Goal: Task Accomplishment & Management: Use online tool/utility

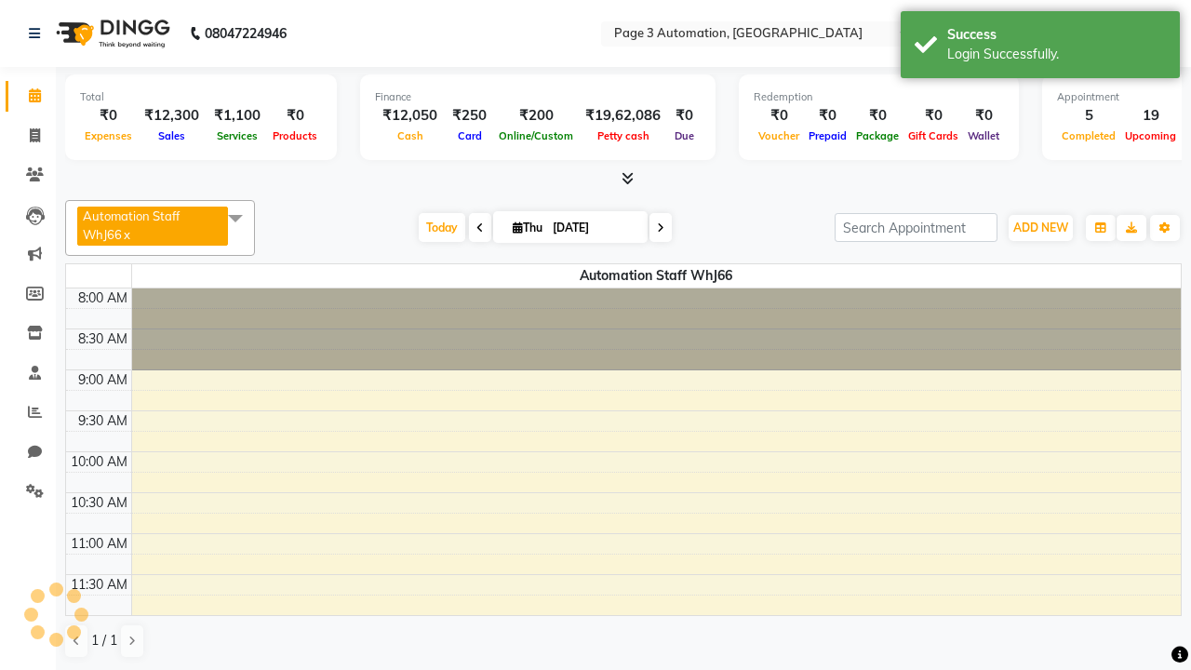
select select "en"
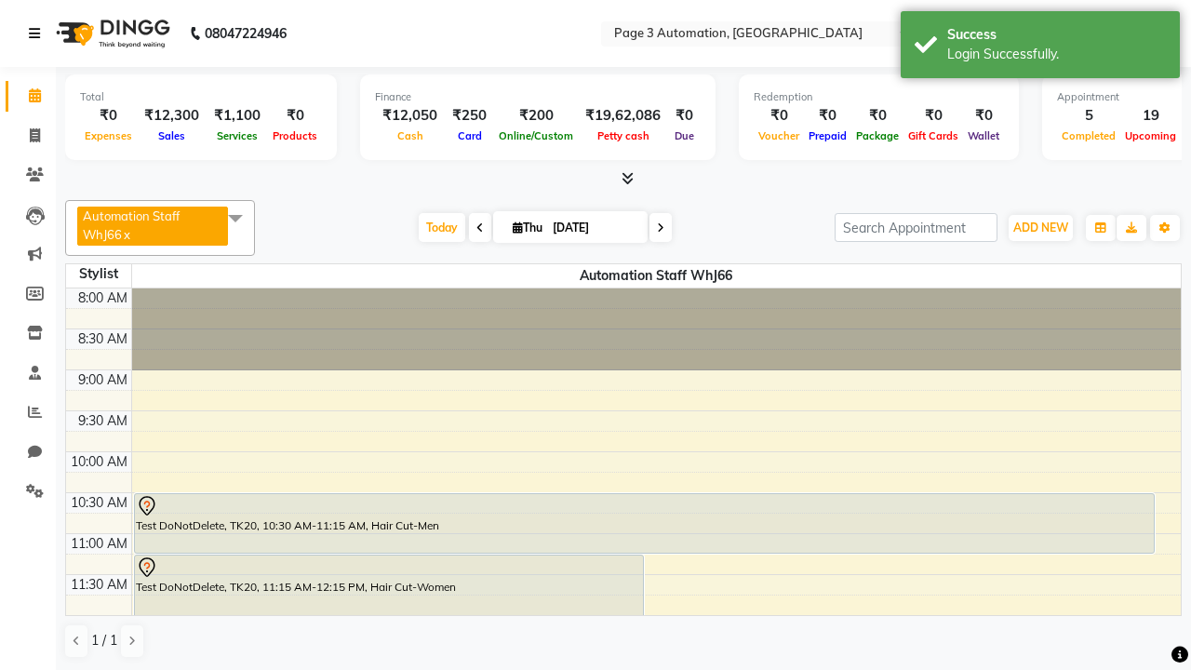
click at [38, 33] on icon at bounding box center [34, 33] width 11 height 13
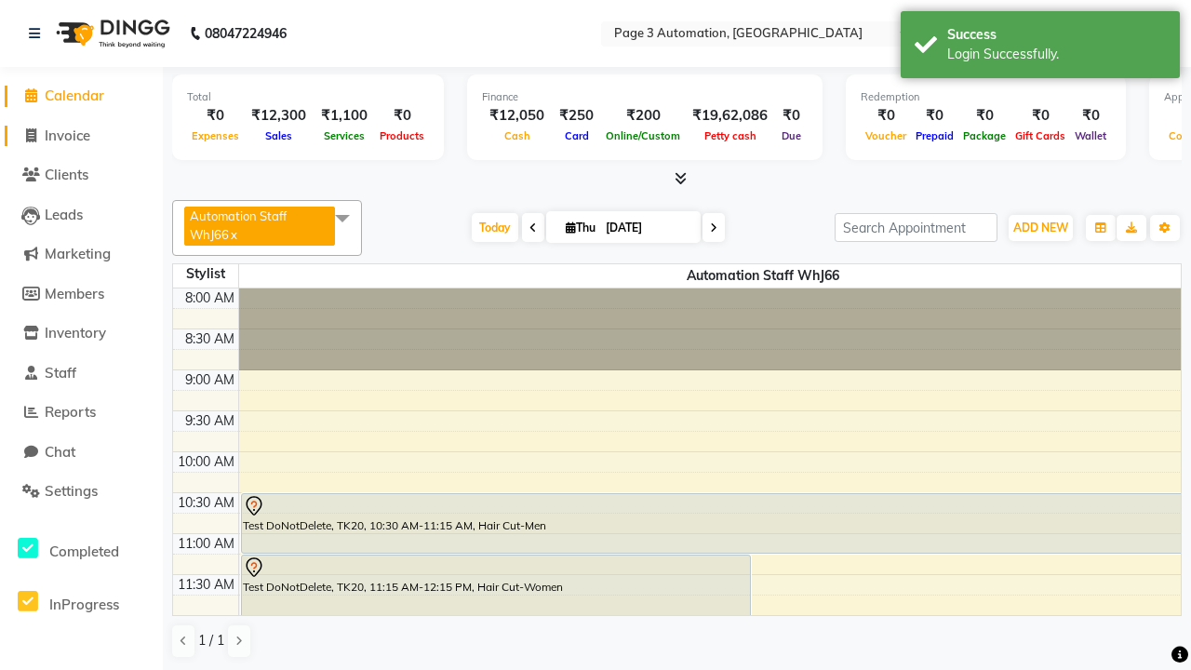
click at [81, 135] on span "Invoice" at bounding box center [68, 136] width 46 height 18
select select "service"
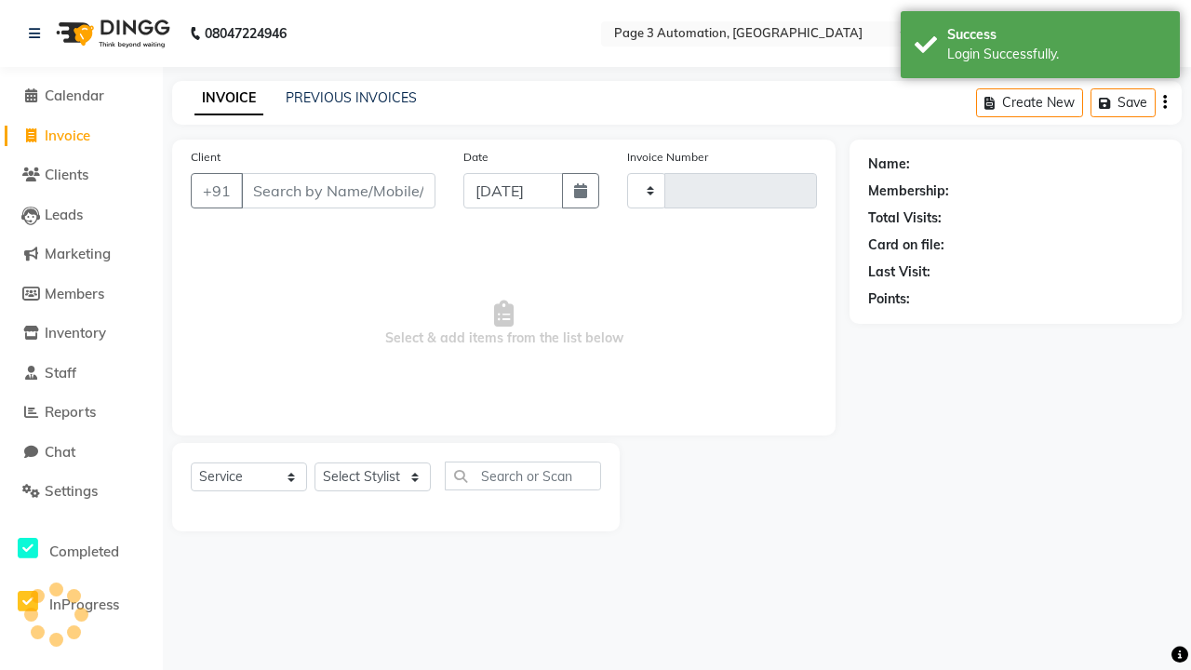
type input "10085"
select select "2774"
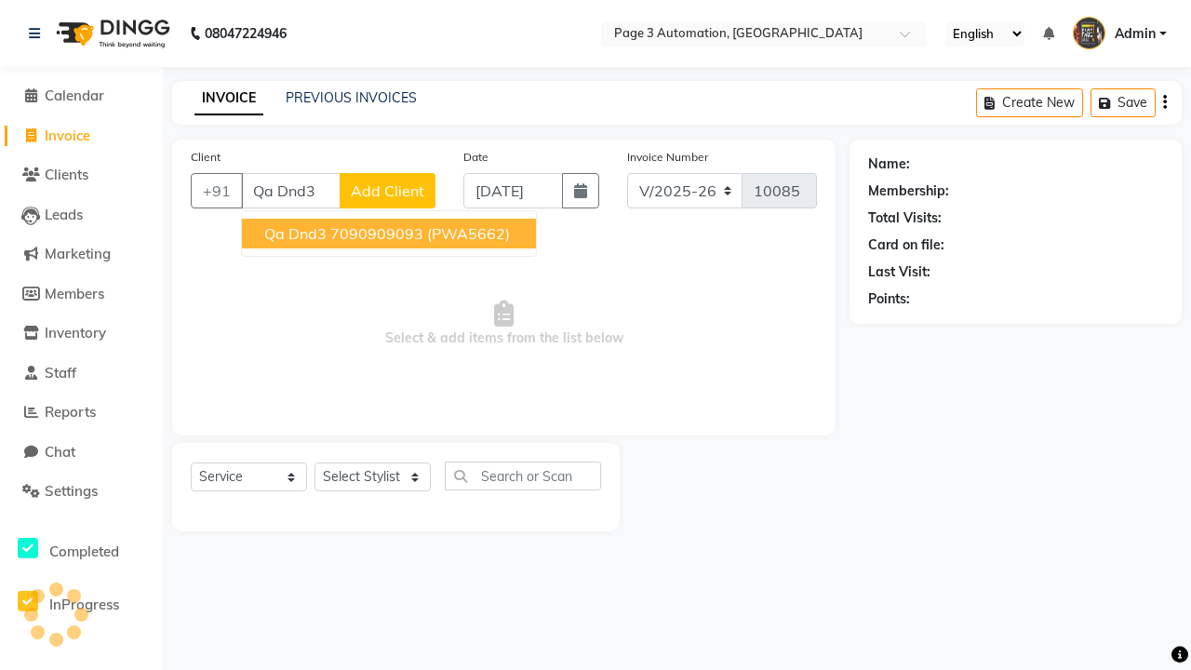
click at [391, 233] on ngb-highlight "7090909093" at bounding box center [376, 233] width 93 height 19
type input "7090909093"
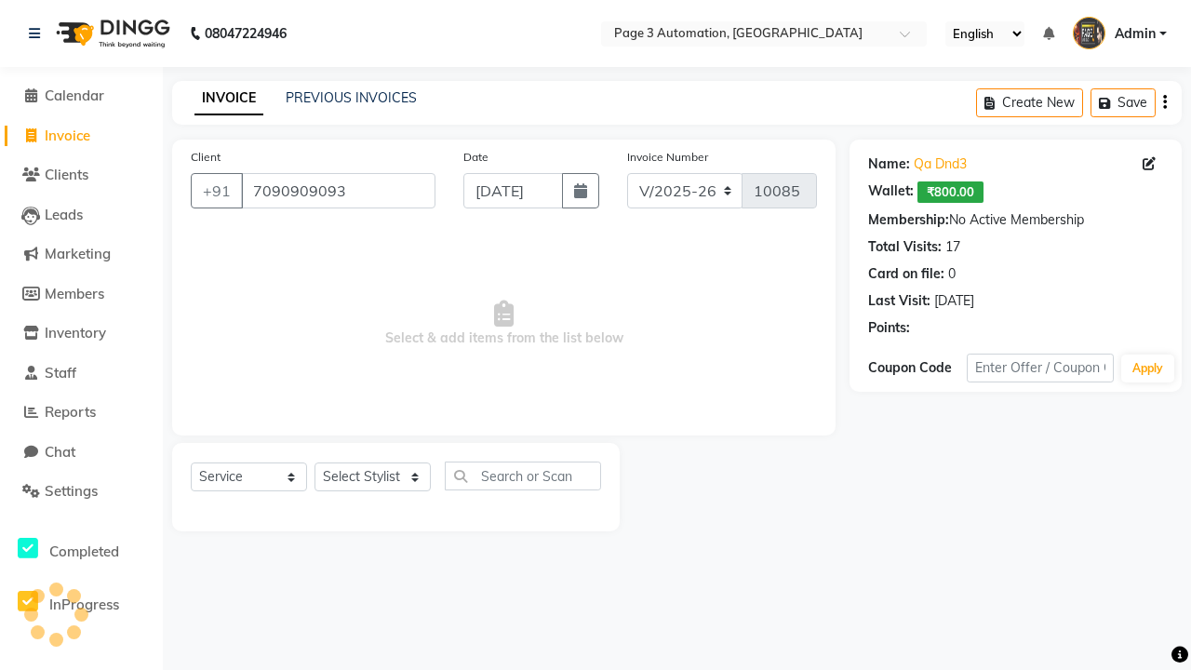
select select "93387"
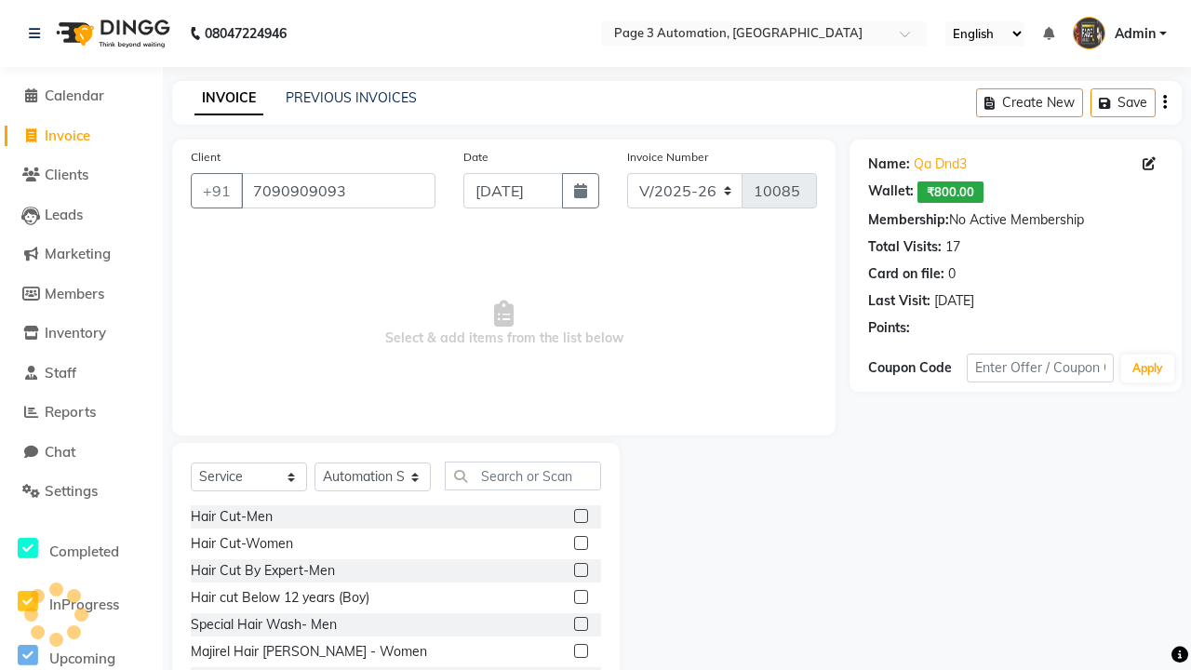
click at [580, 597] on label at bounding box center [581, 597] width 14 height 14
click at [580, 597] on input "checkbox" at bounding box center [580, 598] width 12 height 12
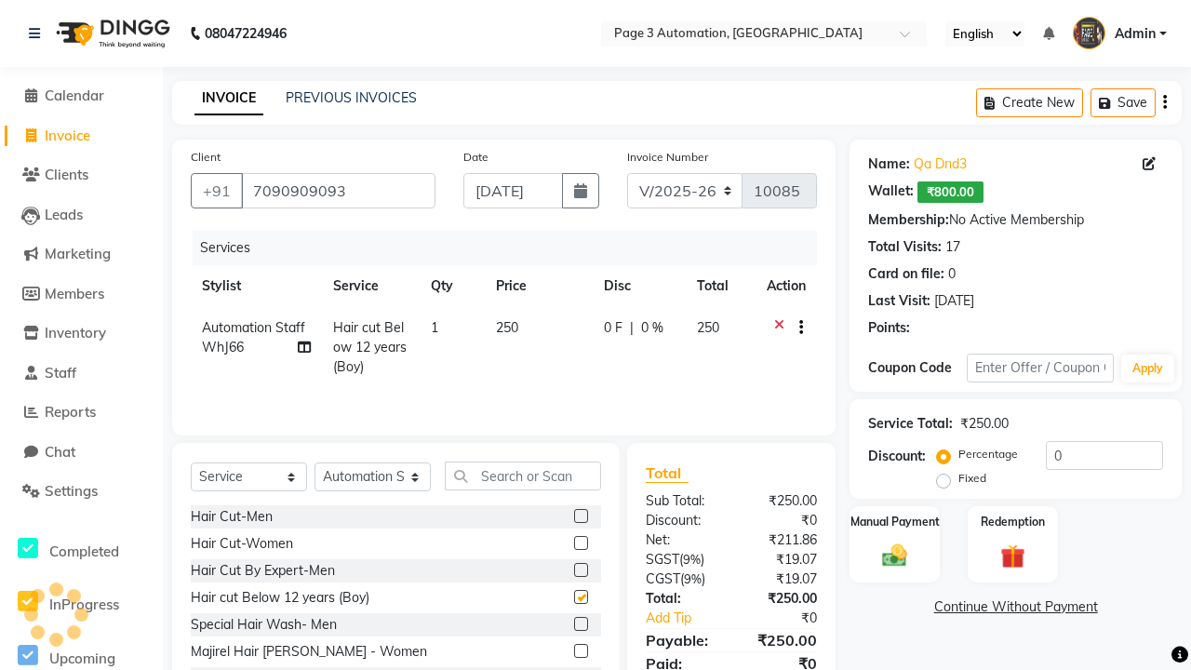
checkbox input "false"
click at [894, 521] on label "Manual Payment" at bounding box center [894, 521] width 93 height 18
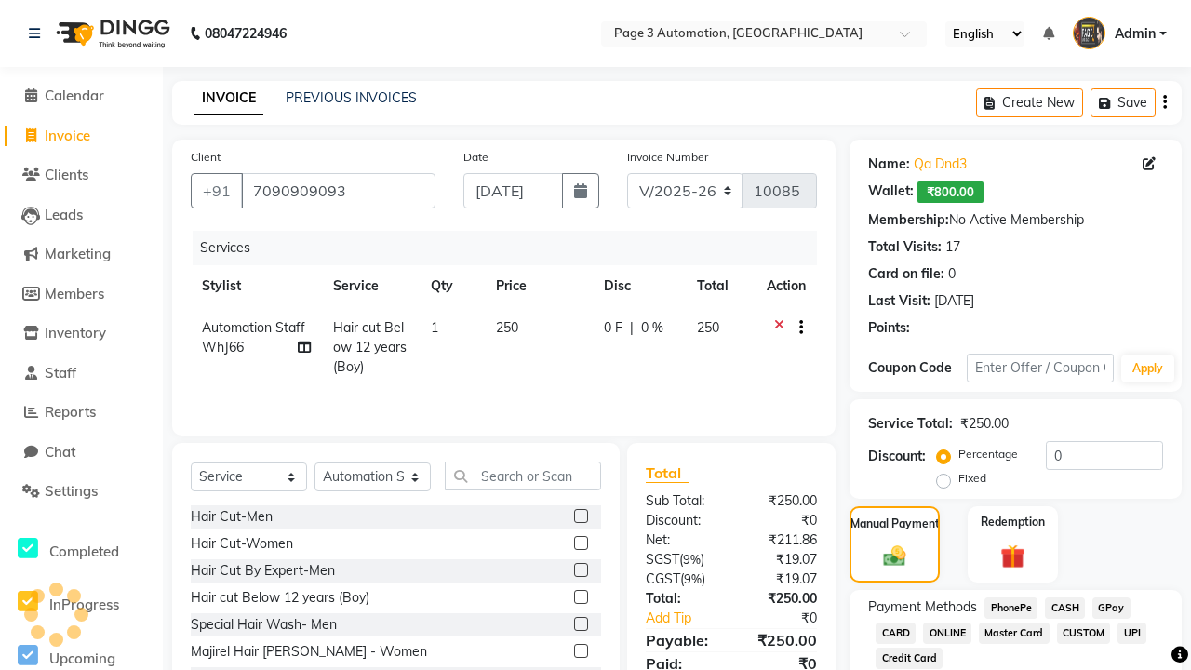
click at [1064, 607] on span "CASH" at bounding box center [1065, 607] width 40 height 21
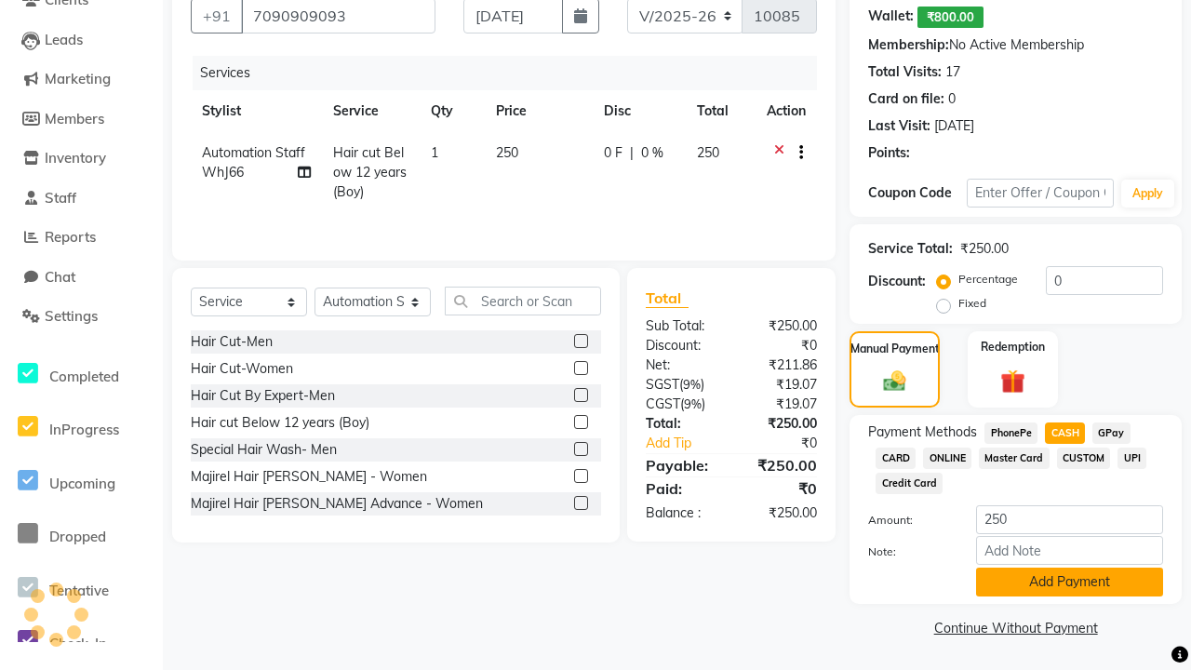
click at [1069, 581] on button "Add Payment" at bounding box center [1069, 581] width 187 height 29
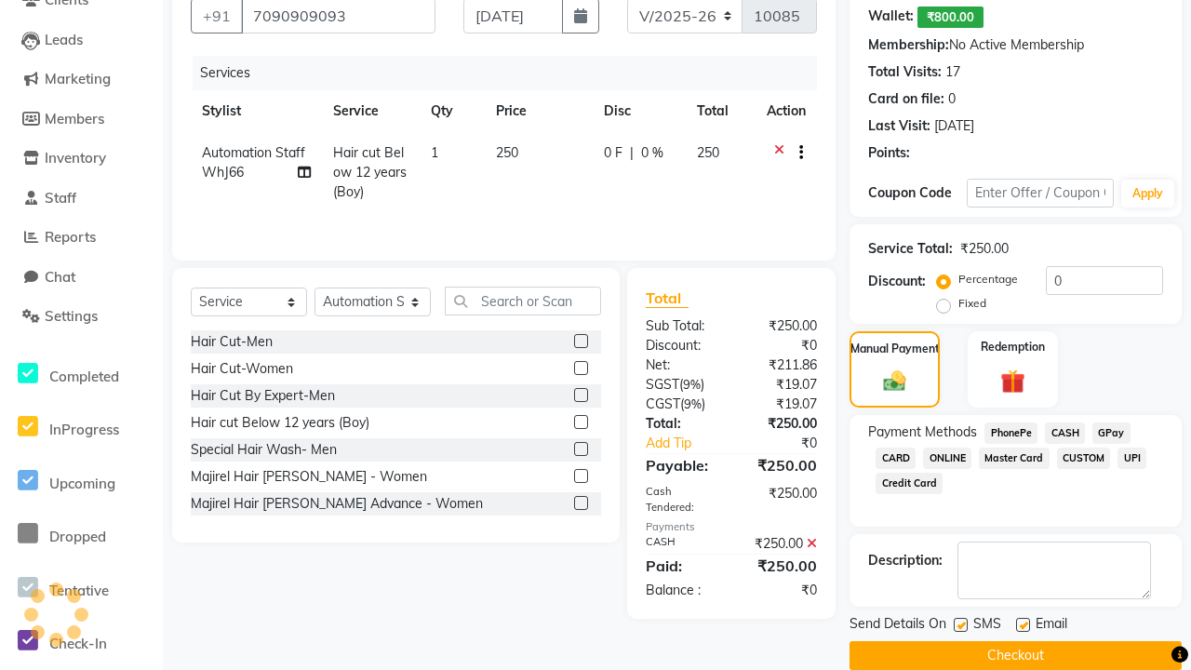
click at [960, 624] on label at bounding box center [960, 625] width 14 height 14
click at [960, 624] on input "checkbox" at bounding box center [959, 626] width 12 height 12
checkbox input "false"
click at [1022, 624] on label at bounding box center [1023, 625] width 14 height 14
click at [1022, 624] on input "checkbox" at bounding box center [1022, 626] width 12 height 12
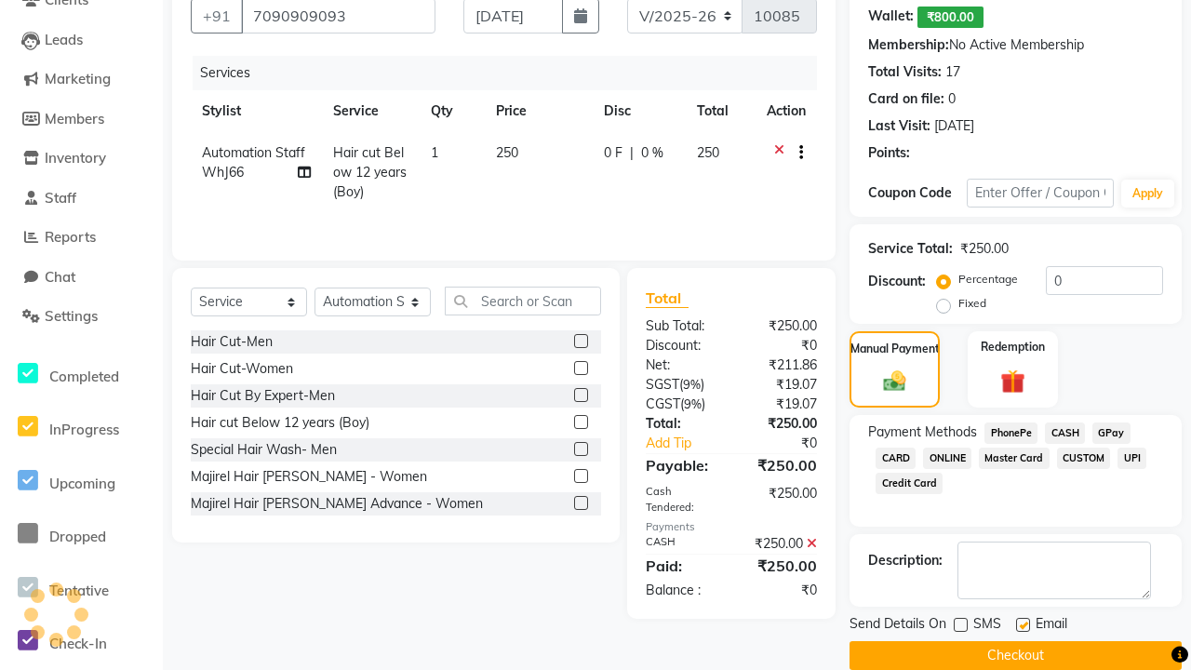
checkbox input "false"
click at [1015, 655] on button "Checkout" at bounding box center [1015, 655] width 332 height 29
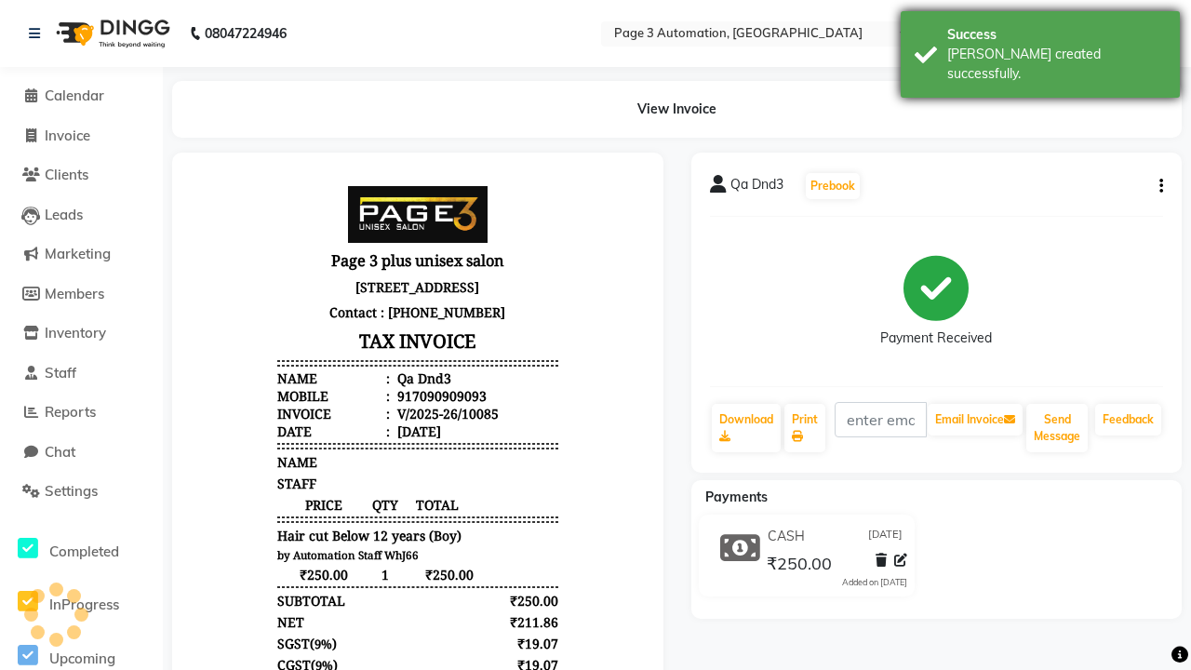
click at [1040, 47] on div "[PERSON_NAME] created successfully." at bounding box center [1056, 64] width 219 height 39
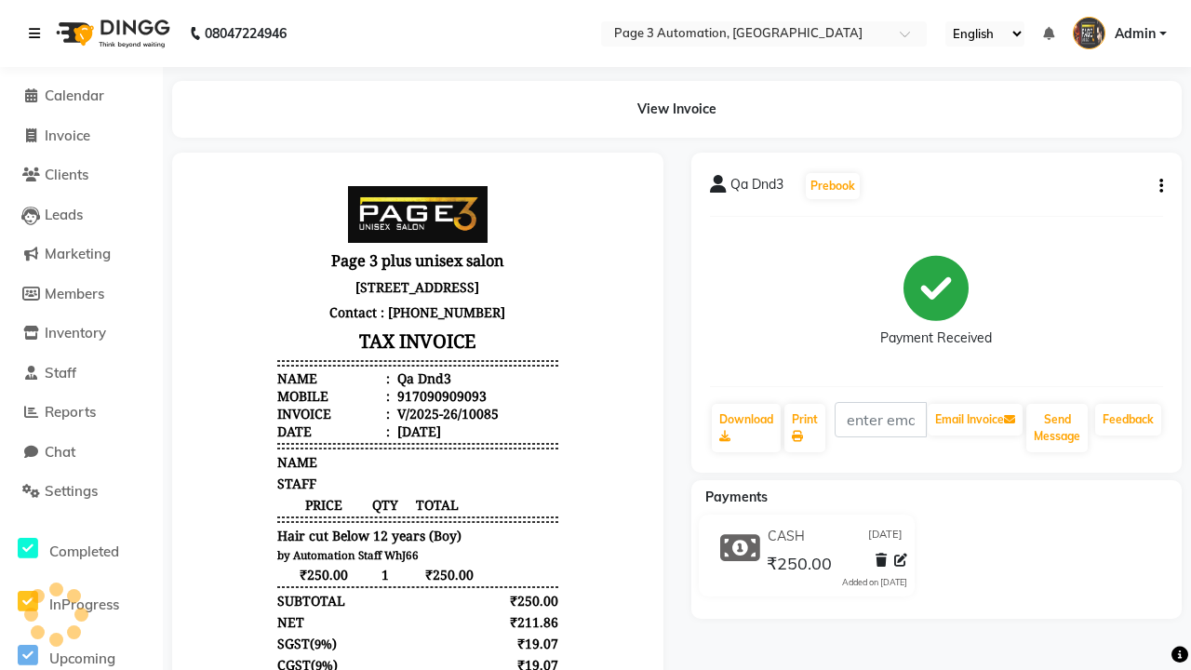
click at [38, 33] on icon at bounding box center [34, 33] width 11 height 13
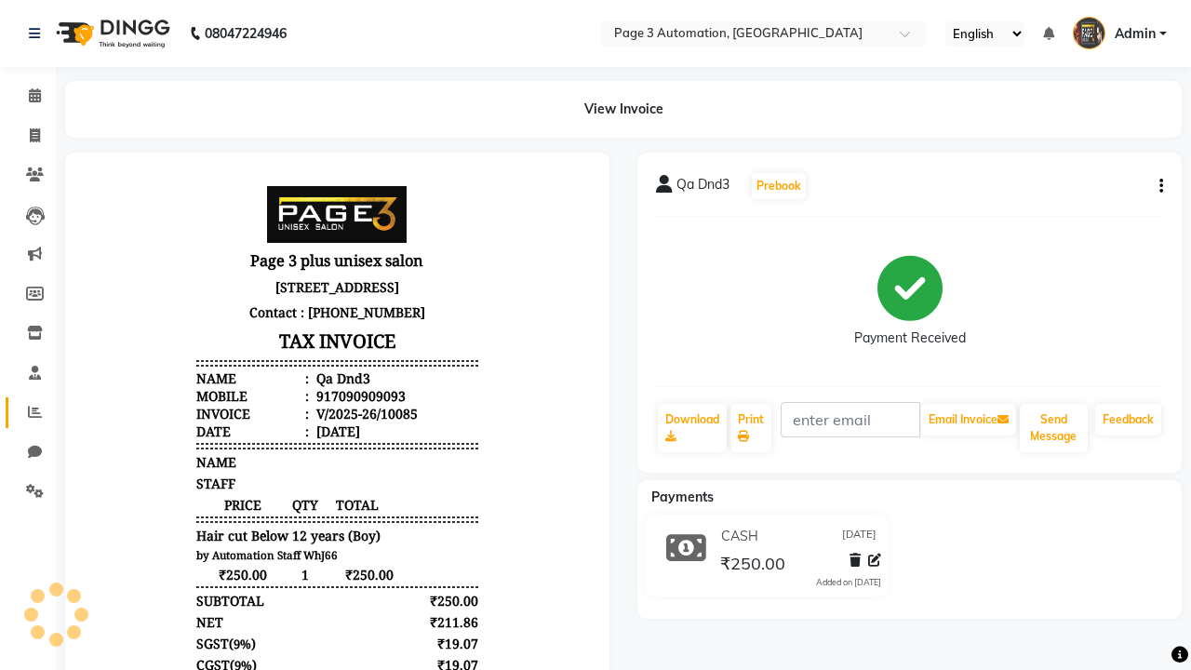
click at [28, 412] on icon at bounding box center [35, 412] width 14 height 14
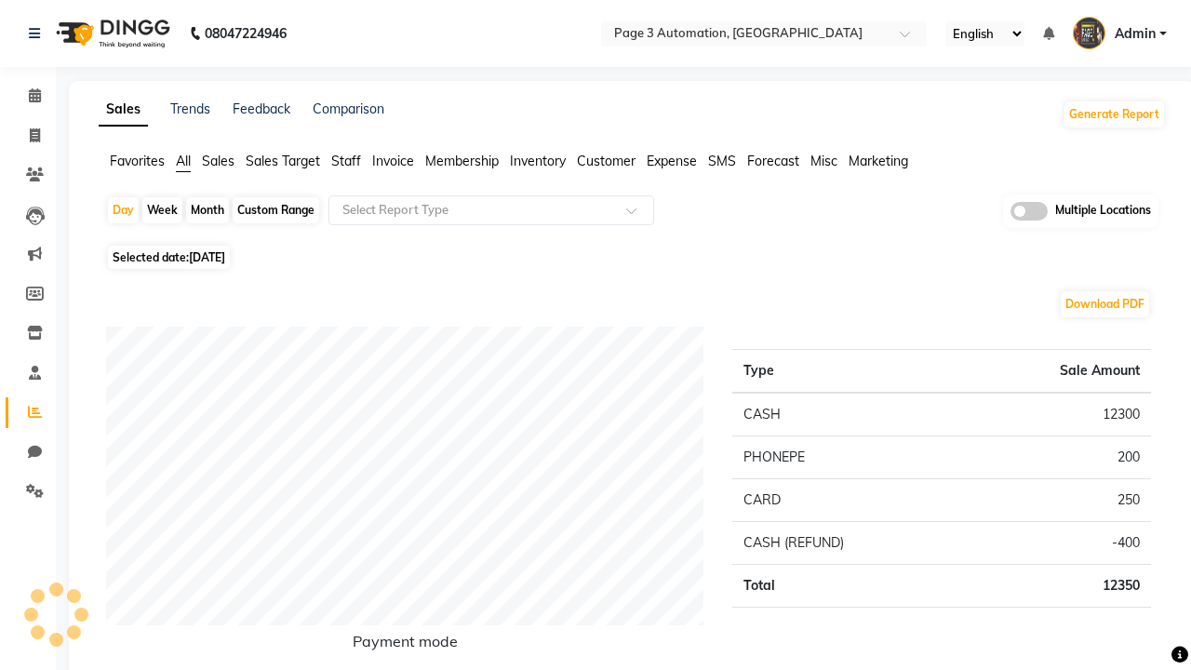
type input "Invoice"
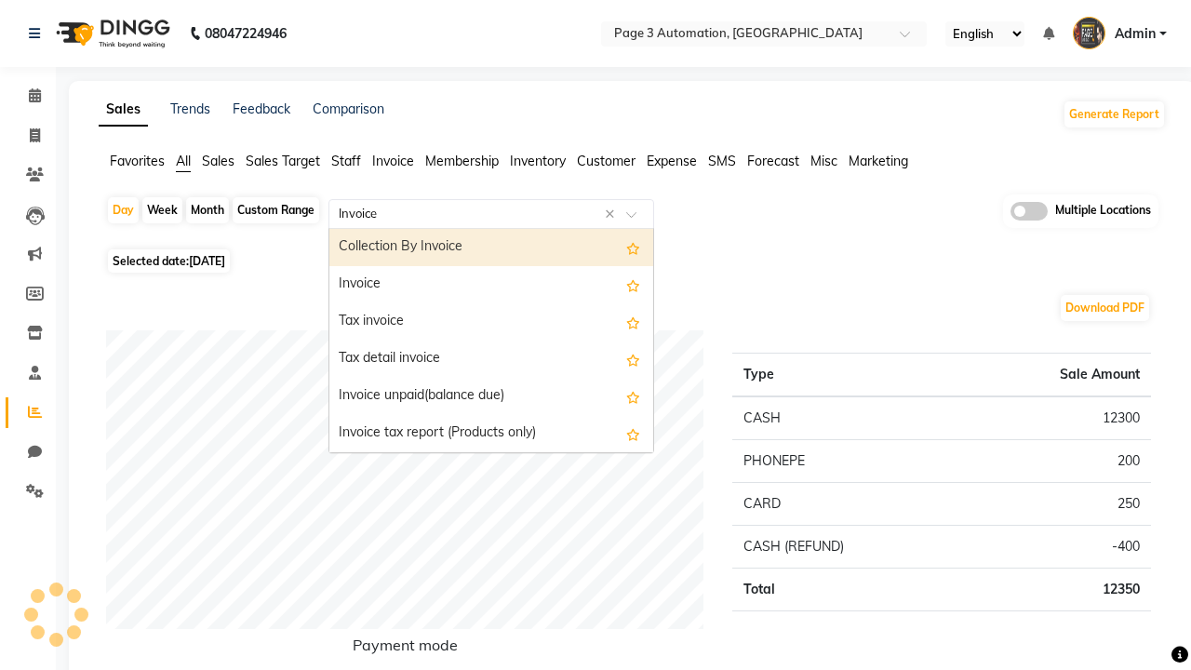
click at [491, 285] on div "Invoice" at bounding box center [491, 284] width 324 height 37
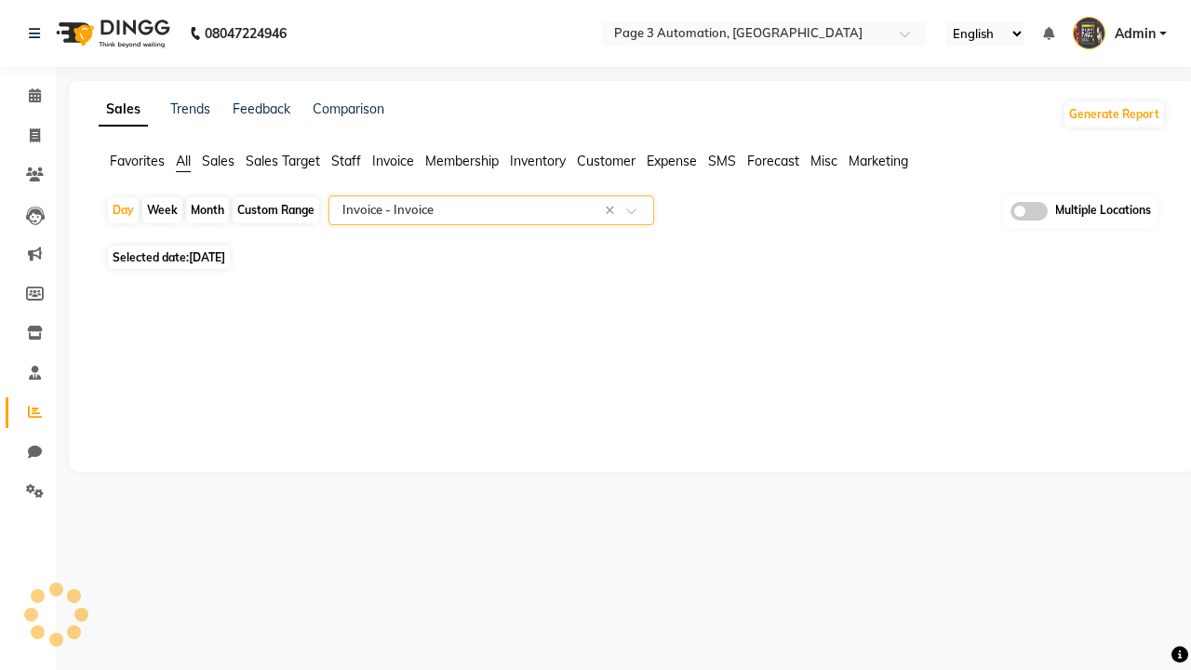
select select "full_report"
select select "csv"
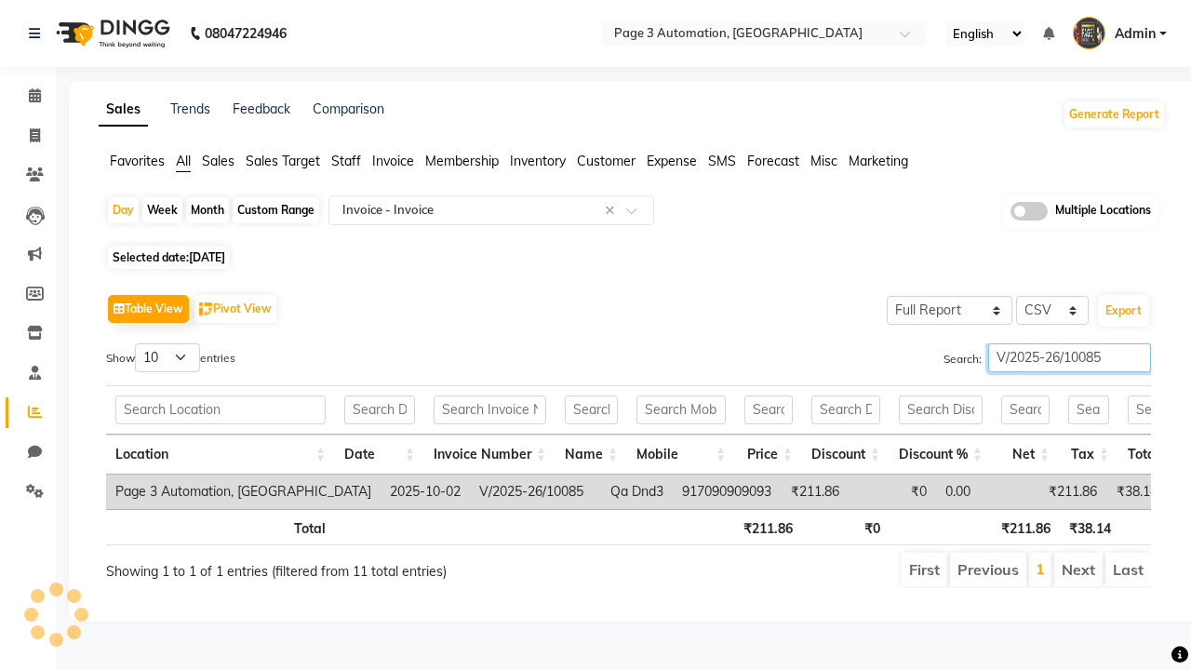
type input "V/2025-26/10085"
type input "Tax invoice"
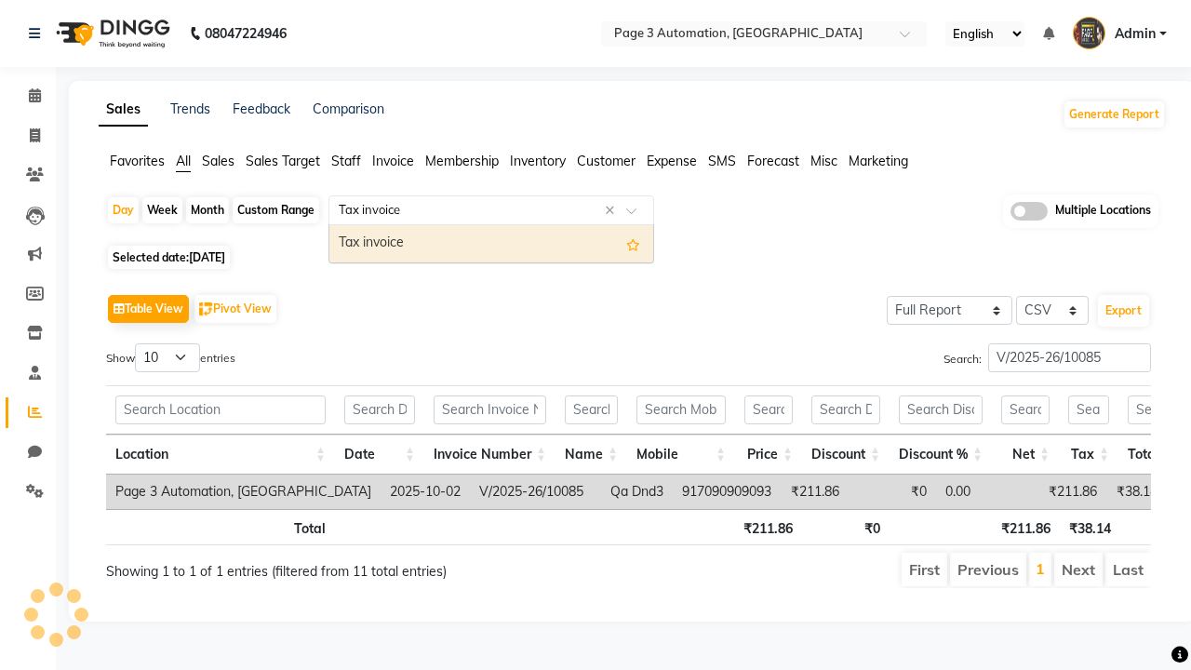
click at [491, 243] on div "Tax invoice" at bounding box center [491, 243] width 324 height 37
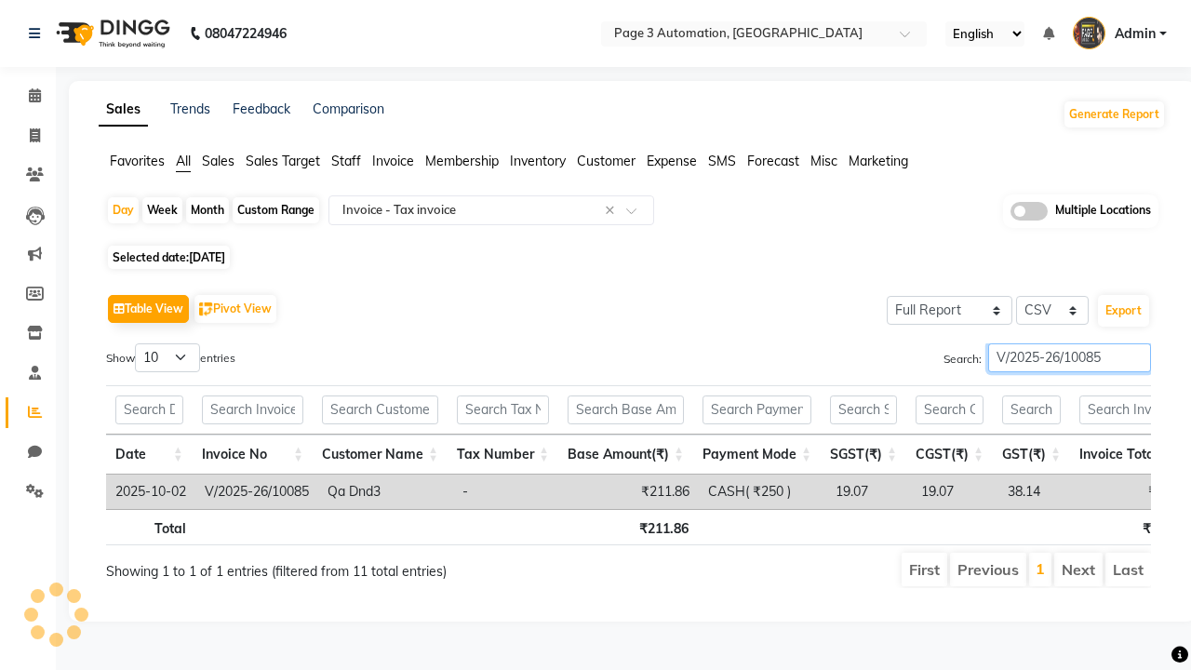
type input "V/2025-26/10085"
type input "Tax detail invoice"
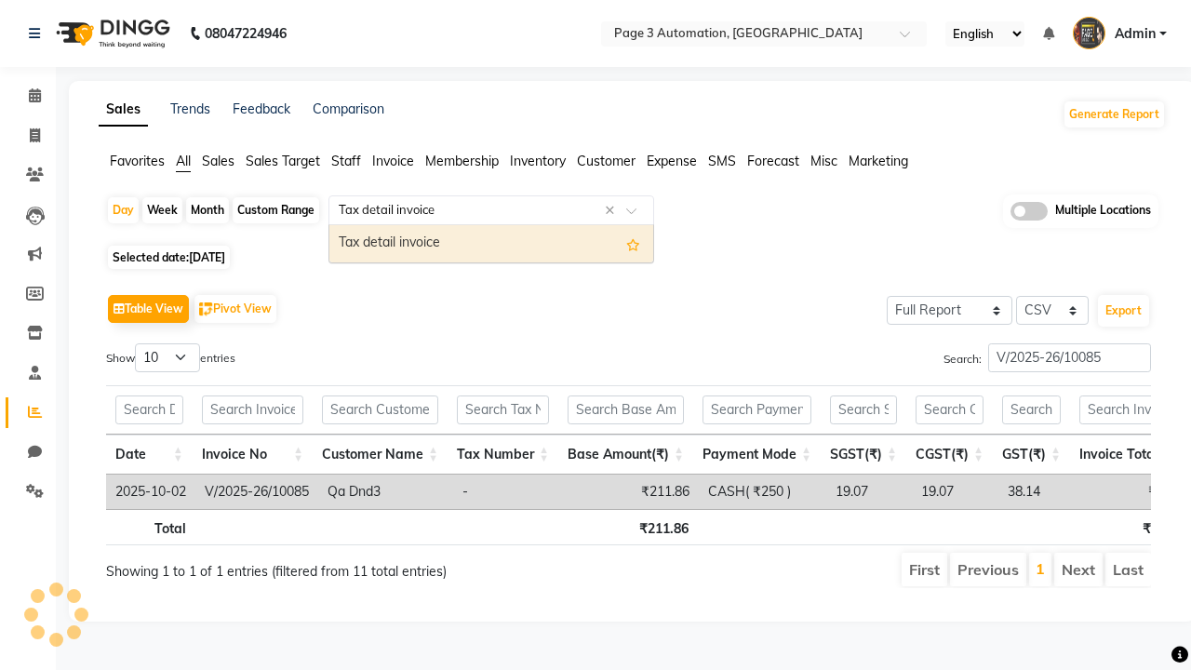
click at [491, 243] on div "Tax detail invoice" at bounding box center [491, 243] width 324 height 37
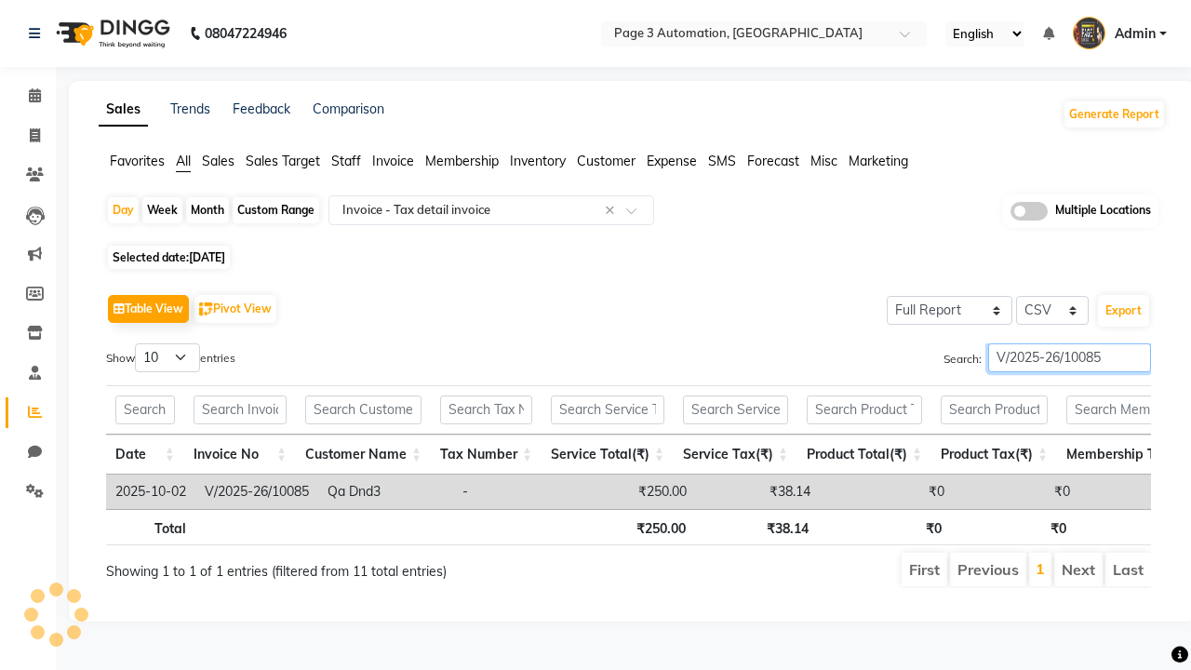
type input "V/2025-26/10085"
type input "Invoice Item wise"
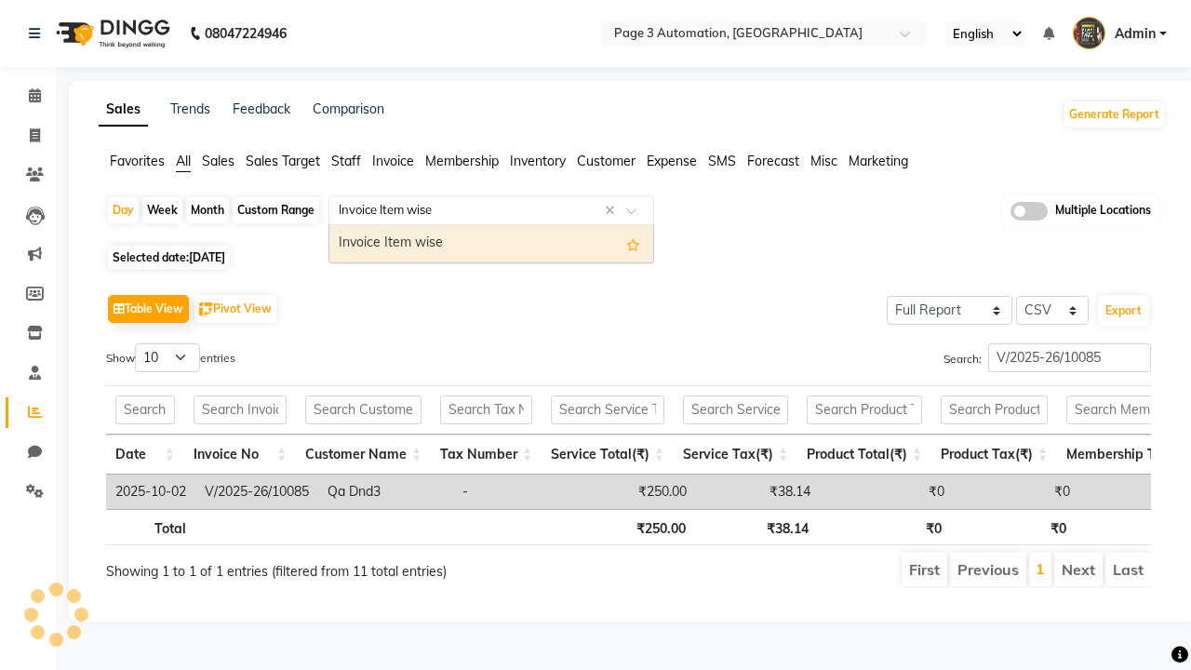
click at [491, 243] on div "Invoice Item wise" at bounding box center [491, 243] width 324 height 37
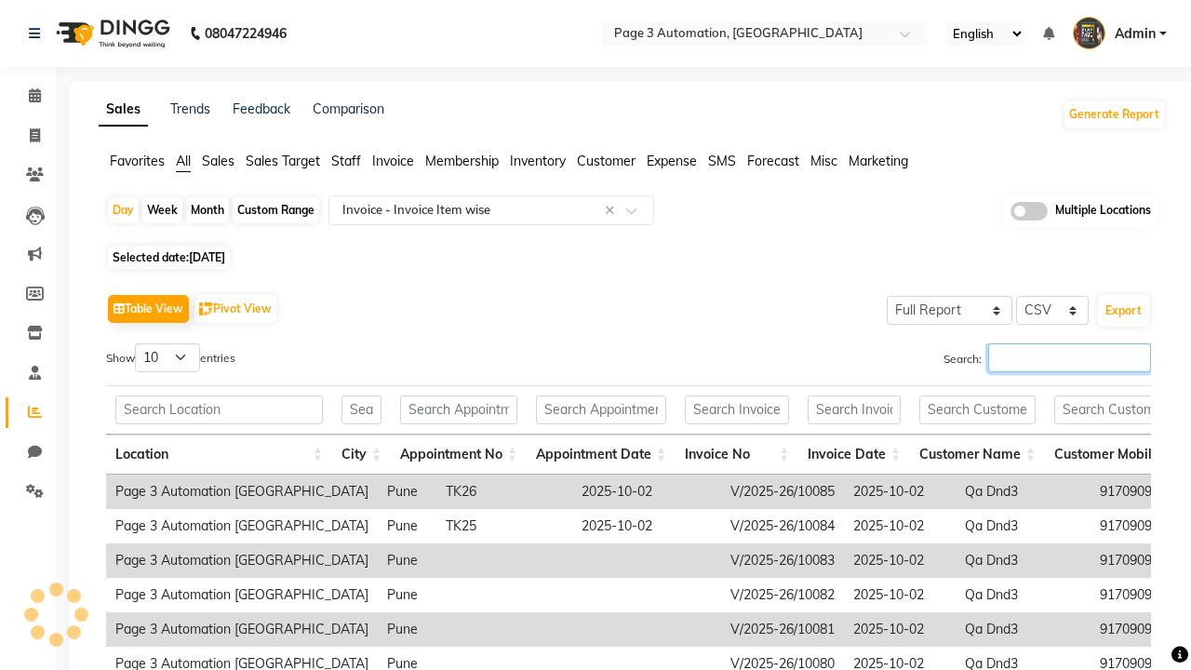
type input "V/2025-26/10085"
